Goal: Task Accomplishment & Management: Use online tool/utility

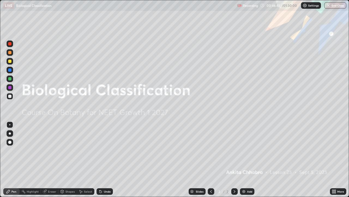
scroll to position [197, 349]
click at [234, 191] on icon at bounding box center [235, 191] width 4 height 4
click at [243, 194] on div "Add" at bounding box center [247, 191] width 14 height 7
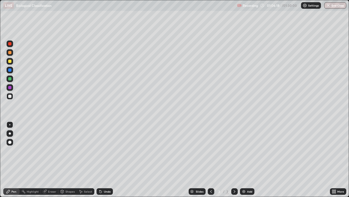
click at [105, 190] on div "Undo" at bounding box center [107, 191] width 7 height 3
click at [107, 192] on div "Undo" at bounding box center [107, 191] width 7 height 3
click at [110, 192] on div "Undo" at bounding box center [105, 191] width 16 height 7
click at [112, 192] on div "Undo" at bounding box center [105, 191] width 16 height 7
click at [111, 190] on div "Undo" at bounding box center [105, 191] width 16 height 7
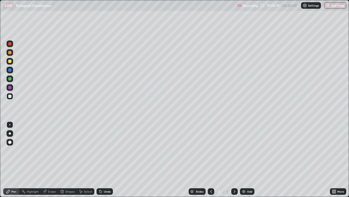
click at [111, 190] on div "Undo" at bounding box center [105, 191] width 16 height 7
click at [111, 189] on div "Undo" at bounding box center [105, 191] width 16 height 7
click at [109, 191] on div "Undo" at bounding box center [107, 191] width 7 height 3
click at [101, 190] on icon at bounding box center [101, 191] width 4 height 4
click at [10, 85] on div at bounding box center [10, 87] width 7 height 7
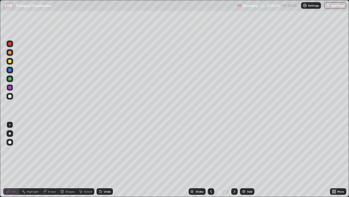
click at [102, 190] on icon at bounding box center [101, 191] width 4 height 4
click at [102, 189] on div "Undo" at bounding box center [105, 191] width 16 height 7
click at [9, 96] on div at bounding box center [9, 95] width 3 height 3
click at [10, 88] on div at bounding box center [9, 87] width 3 height 3
click at [10, 71] on div at bounding box center [9, 69] width 3 height 3
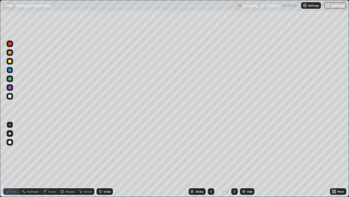
click at [10, 88] on div at bounding box center [9, 87] width 3 height 3
click at [103, 189] on div "Undo" at bounding box center [105, 191] width 16 height 7
click at [104, 189] on div "Undo" at bounding box center [105, 191] width 16 height 7
click at [10, 69] on div at bounding box center [9, 69] width 3 height 3
click at [10, 89] on div at bounding box center [10, 87] width 7 height 7
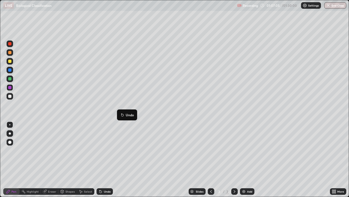
click at [123, 115] on icon at bounding box center [122, 115] width 2 height 2
click at [108, 189] on div "Undo" at bounding box center [105, 191] width 16 height 7
click at [13, 72] on div at bounding box center [10, 70] width 7 height 7
click at [10, 87] on div at bounding box center [9, 87] width 3 height 3
click at [10, 72] on div at bounding box center [10, 70] width 7 height 7
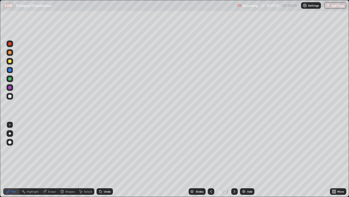
click at [11, 87] on div at bounding box center [9, 87] width 3 height 3
click at [69, 191] on div "Shapes" at bounding box center [70, 191] width 9 height 3
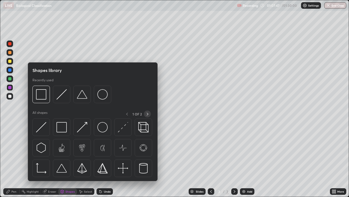
click at [147, 114] on icon at bounding box center [147, 114] width 4 height 4
click at [82, 148] on div at bounding box center [92, 148] width 121 height 61
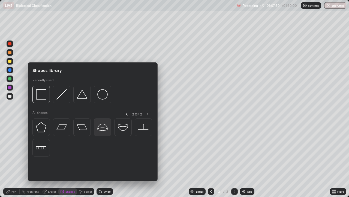
click at [99, 128] on img at bounding box center [102, 127] width 10 height 10
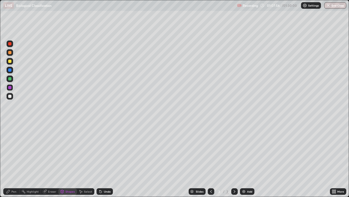
click at [102, 192] on icon at bounding box center [101, 191] width 4 height 4
click at [70, 190] on div "Shapes" at bounding box center [70, 191] width 9 height 3
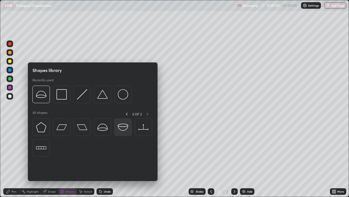
click at [121, 126] on img at bounding box center [123, 127] width 10 height 10
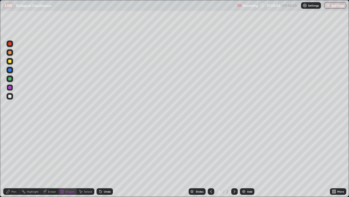
click at [90, 189] on div "Select" at bounding box center [85, 191] width 17 height 7
click at [177, 113] on div "0 ° Undo Copy Duplicate Duplicate to new slide Delete" at bounding box center [174, 98] width 349 height 196
click at [0, 0] on button "Duplicate to new slide" at bounding box center [0, 0] width 0 height 0
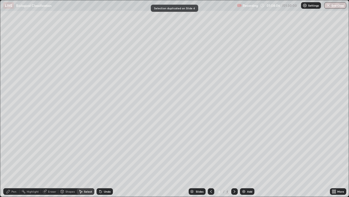
click at [175, 120] on div "0 ° Undo Copy Duplicate Duplicate to new slide Delete" at bounding box center [174, 98] width 349 height 196
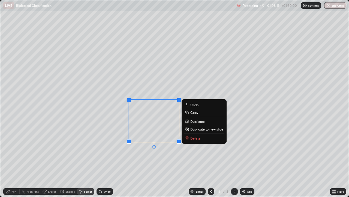
click at [200, 103] on button "Undo" at bounding box center [204, 104] width 41 height 7
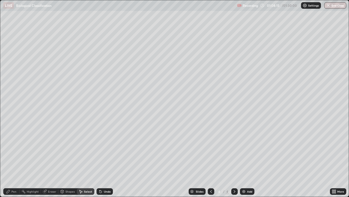
click at [11, 193] on div "Pen" at bounding box center [11, 191] width 16 height 7
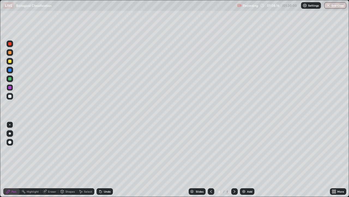
click at [9, 69] on div at bounding box center [9, 69] width 3 height 3
click at [10, 143] on div at bounding box center [9, 141] width 3 height 3
click at [105, 192] on div "Undo" at bounding box center [107, 191] width 7 height 3
click at [106, 191] on div "Undo" at bounding box center [107, 191] width 7 height 3
click at [105, 192] on div "Undo" at bounding box center [107, 191] width 7 height 3
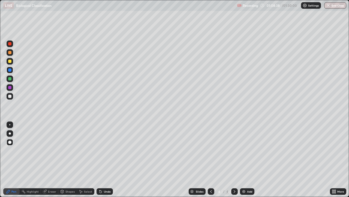
click at [105, 192] on div "Undo" at bounding box center [107, 191] width 7 height 3
click at [52, 189] on div "Eraser" at bounding box center [49, 191] width 17 height 7
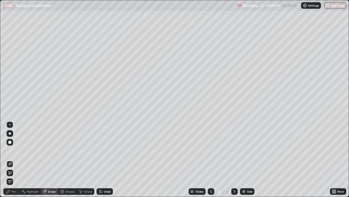
click at [105, 191] on div "Undo" at bounding box center [107, 191] width 7 height 3
click at [102, 192] on icon at bounding box center [101, 191] width 4 height 4
click at [33, 189] on div "Highlight" at bounding box center [30, 191] width 21 height 7
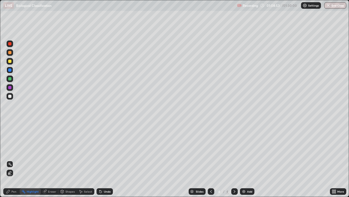
click at [11, 192] on div "Pen" at bounding box center [13, 191] width 5 height 3
click at [13, 190] on div "Pen" at bounding box center [13, 191] width 5 height 3
click at [12, 191] on div "Pen" at bounding box center [13, 191] width 5 height 3
click at [49, 190] on div "Eraser" at bounding box center [52, 191] width 8 height 3
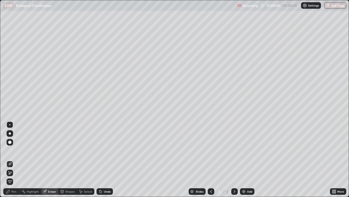
click at [10, 143] on div at bounding box center [9, 141] width 3 height 3
click at [11, 172] on icon at bounding box center [10, 172] width 4 height 5
click at [10, 163] on icon at bounding box center [10, 164] width 4 height 4
click at [16, 194] on div "Pen" at bounding box center [11, 191] width 16 height 7
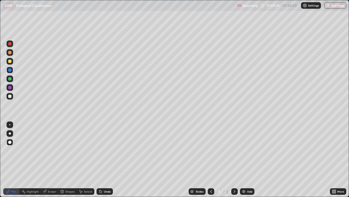
click at [28, 191] on div "Highlight" at bounding box center [33, 191] width 12 height 3
click at [51, 189] on div "Eraser" at bounding box center [49, 191] width 17 height 7
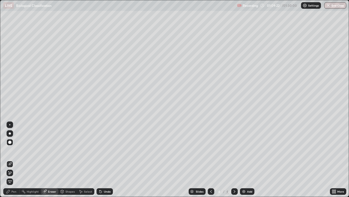
click at [9, 171] on icon at bounding box center [8, 171] width 1 height 1
click at [14, 190] on div "Pen" at bounding box center [13, 191] width 5 height 3
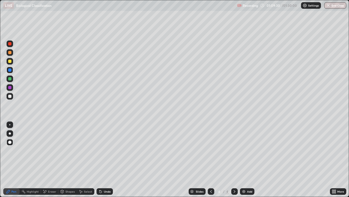
click at [70, 191] on div "Shapes" at bounding box center [70, 191] width 9 height 3
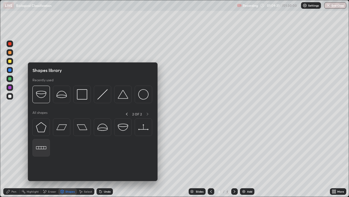
click at [40, 150] on img at bounding box center [41, 147] width 10 height 10
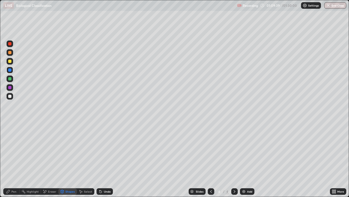
click at [66, 188] on div "Shapes" at bounding box center [67, 191] width 19 height 7
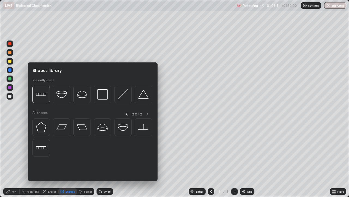
click at [66, 191] on div "Shapes" at bounding box center [70, 191] width 9 height 3
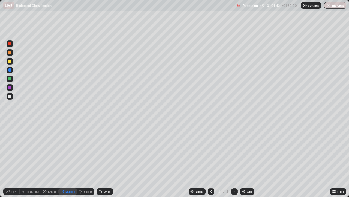
click at [15, 188] on div "Pen" at bounding box center [11, 191] width 16 height 7
click at [48, 192] on div "Eraser" at bounding box center [52, 191] width 8 height 3
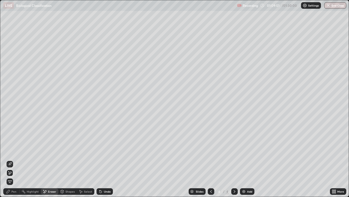
click at [9, 171] on icon at bounding box center [10, 172] width 4 height 5
click at [14, 192] on div "Pen" at bounding box center [13, 191] width 5 height 3
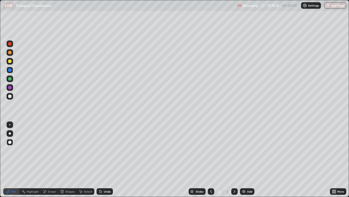
click at [93, 191] on div "Select" at bounding box center [85, 191] width 17 height 7
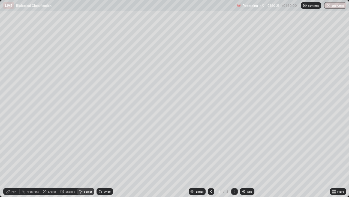
click at [100, 190] on icon at bounding box center [100, 190] width 1 height 1
click at [102, 191] on div "Undo" at bounding box center [105, 191] width 16 height 7
click at [100, 191] on icon at bounding box center [101, 191] width 2 height 2
click at [1, 87] on div "0 ° Undo Copy Duplicate Duplicate to new slide Delete" at bounding box center [174, 98] width 349 height 196
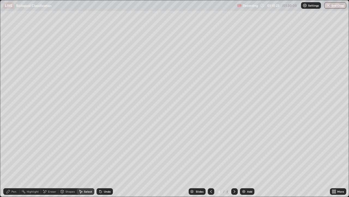
click at [1, 87] on div "0 ° Undo Copy Duplicate Duplicate to new slide Delete" at bounding box center [174, 98] width 349 height 196
click at [102, 190] on div "Undo" at bounding box center [105, 191] width 16 height 7
click at [103, 192] on div "Undo" at bounding box center [105, 191] width 16 height 7
click at [104, 191] on div "Undo" at bounding box center [107, 191] width 7 height 3
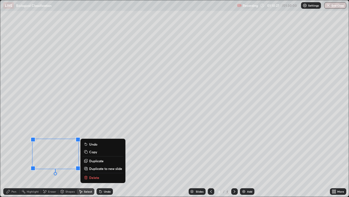
click at [251, 192] on div "Add" at bounding box center [249, 191] width 5 height 3
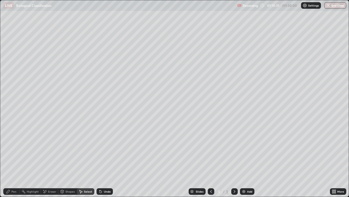
click at [211, 191] on icon at bounding box center [211, 191] width 4 height 4
click at [48, 191] on div "Eraser" at bounding box center [52, 191] width 8 height 3
click at [208, 190] on div at bounding box center [211, 191] width 7 height 7
click at [234, 191] on icon at bounding box center [235, 191] width 4 height 4
click at [233, 190] on icon at bounding box center [235, 191] width 4 height 4
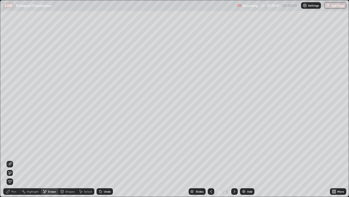
click at [208, 190] on div at bounding box center [211, 191] width 7 height 7
click at [236, 189] on icon at bounding box center [235, 191] width 4 height 4
click at [335, 191] on icon at bounding box center [335, 191] width 1 height 1
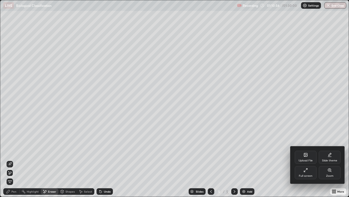
click at [325, 159] on div "Slide theme" at bounding box center [329, 160] width 15 height 3
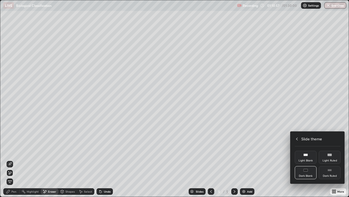
click at [297, 139] on icon at bounding box center [297, 138] width 4 height 4
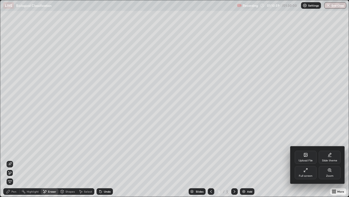
click at [296, 187] on div at bounding box center [174, 98] width 349 height 197
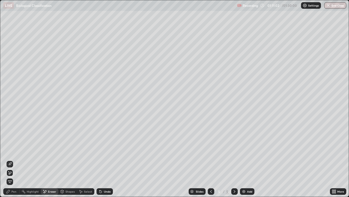
click at [196, 190] on div "Slides" at bounding box center [200, 191] width 8 height 3
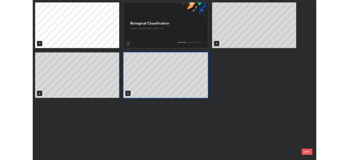
scroll to position [194, 346]
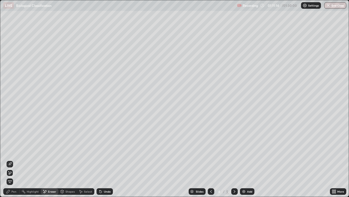
click at [11, 191] on div "Pen" at bounding box center [11, 191] width 16 height 7
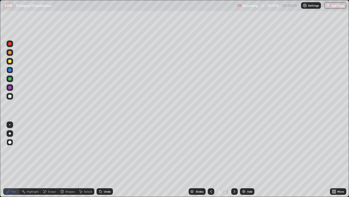
click at [11, 87] on div at bounding box center [9, 87] width 3 height 3
click at [10, 53] on div at bounding box center [9, 52] width 3 height 3
click at [6, 154] on div at bounding box center [9, 153] width 9 height 66
click at [70, 191] on div "Shapes" at bounding box center [70, 191] width 9 height 3
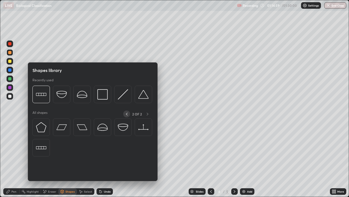
click at [127, 113] on icon at bounding box center [127, 113] width 2 height 3
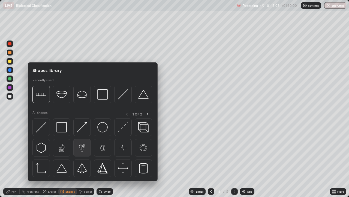
click at [81, 147] on img at bounding box center [82, 147] width 10 height 10
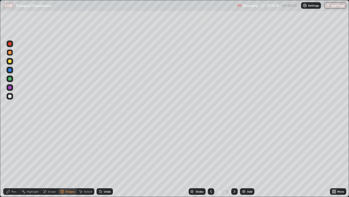
click at [10, 67] on div at bounding box center [10, 70] width 7 height 7
click at [60, 192] on icon at bounding box center [62, 191] width 4 height 4
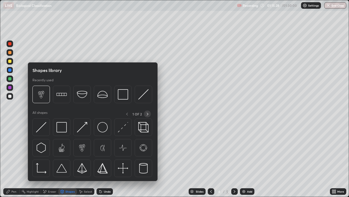
click at [148, 116] on div at bounding box center [147, 113] width 7 height 7
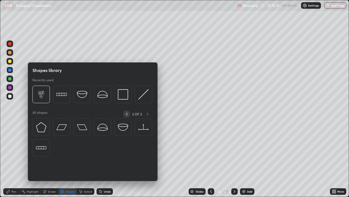
click at [124, 112] on div at bounding box center [126, 113] width 7 height 7
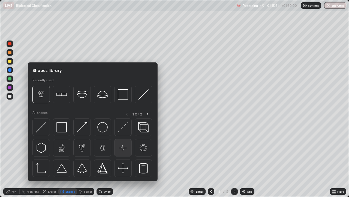
click at [117, 144] on div at bounding box center [122, 147] width 17 height 17
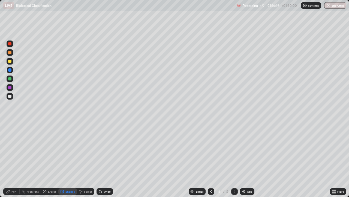
click at [49, 190] on div "Eraser" at bounding box center [52, 191] width 8 height 3
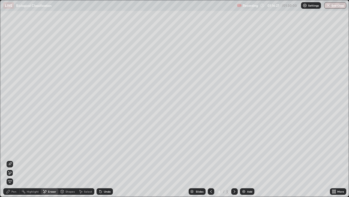
click at [66, 192] on div "Shapes" at bounding box center [70, 191] width 9 height 3
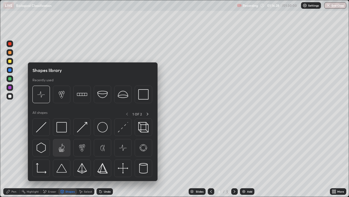
click at [61, 147] on img at bounding box center [61, 147] width 10 height 10
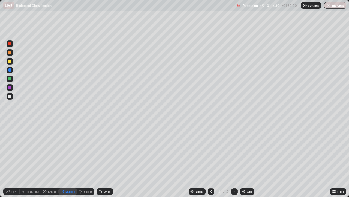
click at [10, 61] on div at bounding box center [9, 60] width 3 height 3
click at [10, 53] on div at bounding box center [9, 52] width 3 height 3
click at [12, 191] on div "Pen" at bounding box center [13, 191] width 5 height 3
click at [9, 46] on div at bounding box center [10, 43] width 7 height 7
click at [10, 87] on div at bounding box center [9, 87] width 3 height 3
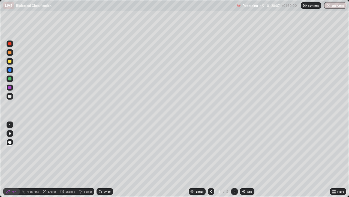
click at [10, 85] on div at bounding box center [10, 87] width 7 height 7
click at [9, 94] on div at bounding box center [9, 95] width 3 height 3
click at [10, 133] on div at bounding box center [10, 133] width 2 height 2
click at [101, 192] on icon at bounding box center [101, 191] width 4 height 4
click at [100, 191] on icon at bounding box center [101, 191] width 2 height 2
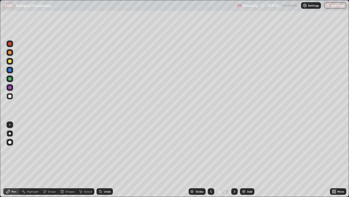
click at [10, 53] on div at bounding box center [9, 52] width 3 height 3
click at [9, 142] on div at bounding box center [9, 141] width 3 height 3
click at [10, 61] on div at bounding box center [9, 60] width 3 height 3
click at [48, 190] on div "Eraser" at bounding box center [52, 191] width 8 height 3
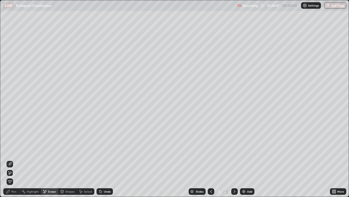
click at [333, 6] on button "End Class" at bounding box center [336, 5] width 22 height 7
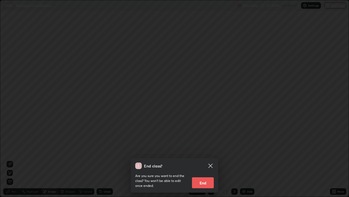
click at [207, 180] on button "End" at bounding box center [203, 182] width 22 height 11
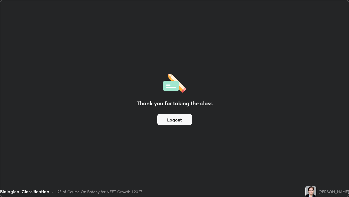
click at [180, 121] on button "Logout" at bounding box center [174, 119] width 35 height 11
click at [182, 118] on button "Logout" at bounding box center [174, 119] width 35 height 11
click at [181, 117] on button "Logout" at bounding box center [174, 119] width 35 height 11
click at [180, 118] on button "Logout" at bounding box center [174, 119] width 35 height 11
click at [181, 118] on button "Logout" at bounding box center [174, 119] width 35 height 11
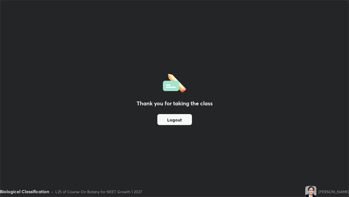
click at [181, 120] on button "Logout" at bounding box center [174, 119] width 35 height 11
click at [178, 119] on button "Logout" at bounding box center [174, 119] width 35 height 11
click at [182, 118] on button "Logout" at bounding box center [174, 119] width 35 height 11
click at [171, 121] on button "Logout" at bounding box center [174, 119] width 35 height 11
click at [314, 192] on img at bounding box center [311, 191] width 11 height 11
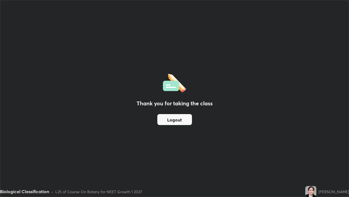
click at [171, 117] on button "Logout" at bounding box center [174, 119] width 35 height 11
click at [174, 118] on button "Logout" at bounding box center [174, 119] width 35 height 11
click at [167, 120] on button "Logout" at bounding box center [174, 119] width 35 height 11
click at [173, 119] on button "Logout" at bounding box center [174, 119] width 35 height 11
click at [166, 120] on button "Logout" at bounding box center [174, 119] width 35 height 11
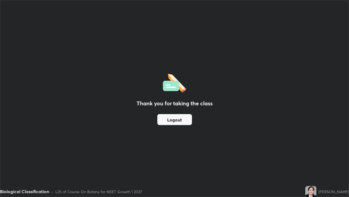
click at [172, 118] on button "Logout" at bounding box center [174, 119] width 35 height 11
click at [172, 121] on button "Logout" at bounding box center [174, 119] width 35 height 11
click at [170, 121] on button "Logout" at bounding box center [174, 119] width 35 height 11
click at [168, 124] on button "Logout" at bounding box center [174, 119] width 35 height 11
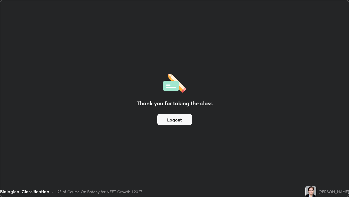
click at [164, 114] on button "Logout" at bounding box center [174, 119] width 35 height 11
click at [174, 120] on button "Logout" at bounding box center [174, 119] width 35 height 11
click at [173, 120] on button "Logout" at bounding box center [174, 119] width 35 height 11
click at [172, 121] on button "Logout" at bounding box center [174, 119] width 35 height 11
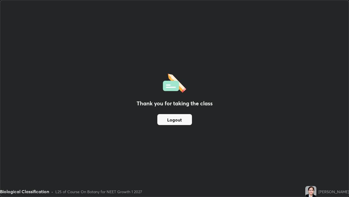
click at [170, 120] on button "Logout" at bounding box center [174, 119] width 35 height 11
click at [170, 119] on button "Logout" at bounding box center [174, 119] width 35 height 11
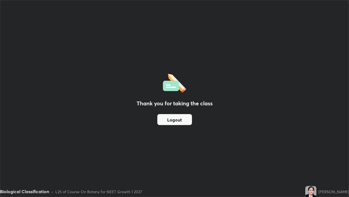
click at [170, 120] on button "Logout" at bounding box center [174, 119] width 35 height 11
click at [169, 118] on button "Logout" at bounding box center [174, 119] width 35 height 11
click at [171, 118] on button "Logout" at bounding box center [174, 119] width 35 height 11
click at [172, 116] on button "Logout" at bounding box center [174, 119] width 35 height 11
click at [172, 117] on button "Logout" at bounding box center [174, 119] width 35 height 11
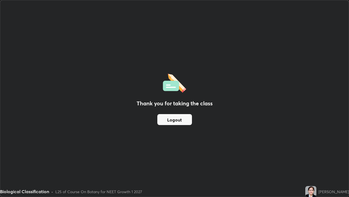
click at [172, 118] on button "Logout" at bounding box center [174, 119] width 35 height 11
click at [173, 119] on button "Logout" at bounding box center [174, 119] width 35 height 11
click at [175, 119] on button "Logout" at bounding box center [174, 119] width 35 height 11
click at [177, 119] on button "Logout" at bounding box center [174, 119] width 35 height 11
click at [180, 122] on button "Logout" at bounding box center [174, 119] width 35 height 11
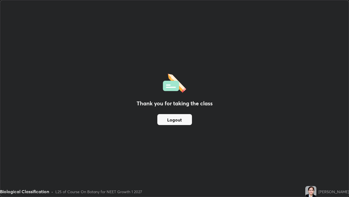
click at [169, 119] on button "Logout" at bounding box center [174, 119] width 35 height 11
click at [172, 118] on button "Logout" at bounding box center [174, 119] width 35 height 11
click at [176, 121] on button "Logout" at bounding box center [174, 119] width 35 height 11
click at [178, 120] on button "Logout" at bounding box center [174, 119] width 35 height 11
click at [185, 123] on button "Logout" at bounding box center [174, 119] width 35 height 11
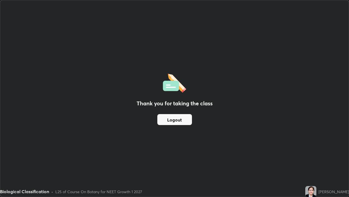
click at [186, 118] on button "Logout" at bounding box center [174, 119] width 35 height 11
click at [183, 117] on button "Logout" at bounding box center [174, 119] width 35 height 11
click at [184, 115] on button "Logout" at bounding box center [174, 119] width 35 height 11
click at [186, 114] on button "Logout" at bounding box center [174, 119] width 35 height 11
click at [191, 114] on div "Thank you for taking the class Logout" at bounding box center [174, 98] width 349 height 196
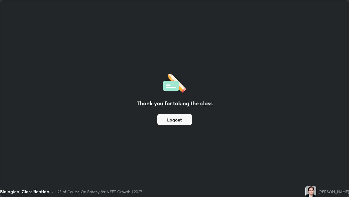
click at [190, 115] on button "Logout" at bounding box center [174, 119] width 35 height 11
click at [190, 117] on button "Logout" at bounding box center [174, 119] width 35 height 11
click at [186, 119] on button "Logout" at bounding box center [174, 119] width 35 height 11
click at [186, 118] on button "Logout" at bounding box center [174, 119] width 35 height 11
click at [185, 122] on button "Logout" at bounding box center [174, 119] width 35 height 11
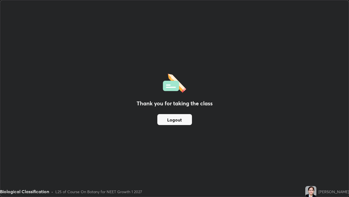
click at [171, 129] on div "Thank you for taking the class Logout" at bounding box center [174, 98] width 349 height 196
click at [177, 122] on button "Logout" at bounding box center [174, 119] width 35 height 11
click at [178, 121] on button "Logout" at bounding box center [174, 119] width 35 height 11
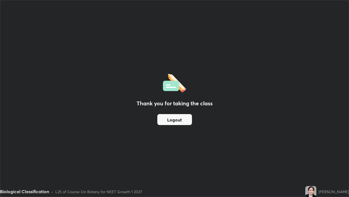
click at [181, 121] on button "Logout" at bounding box center [174, 119] width 35 height 11
click at [182, 120] on button "Logout" at bounding box center [174, 119] width 35 height 11
click at [185, 121] on button "Logout" at bounding box center [174, 119] width 35 height 11
click at [187, 121] on button "Logout" at bounding box center [174, 119] width 35 height 11
click at [185, 122] on button "Logout" at bounding box center [174, 119] width 35 height 11
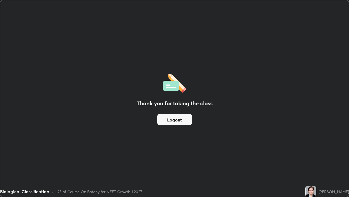
click at [181, 119] on button "Logout" at bounding box center [174, 119] width 35 height 11
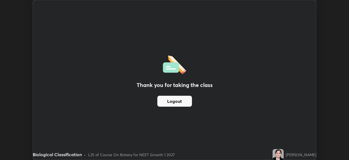
scroll to position [27132, 26943]
